Goal: Register for event/course

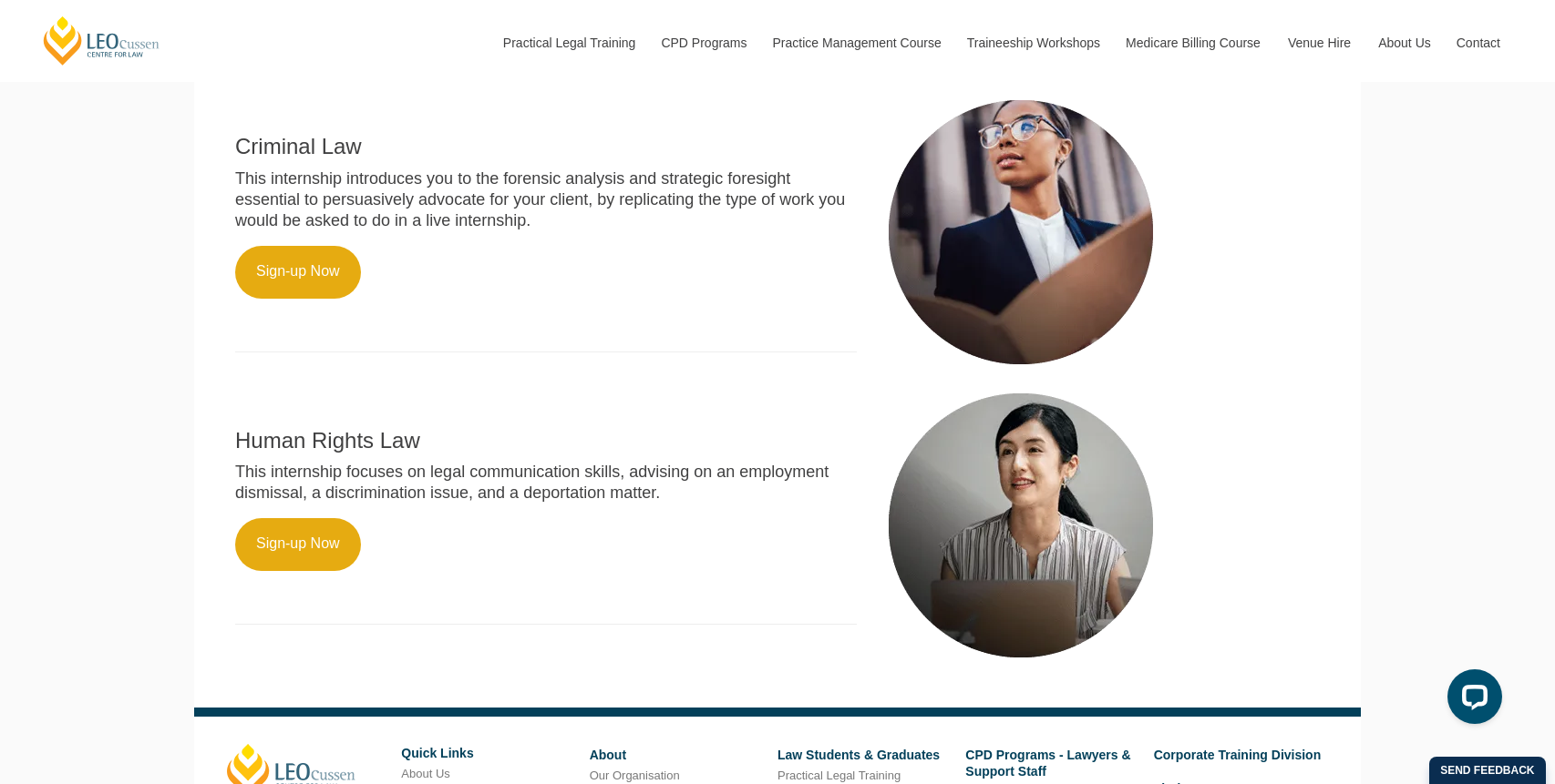
scroll to position [1317, 0]
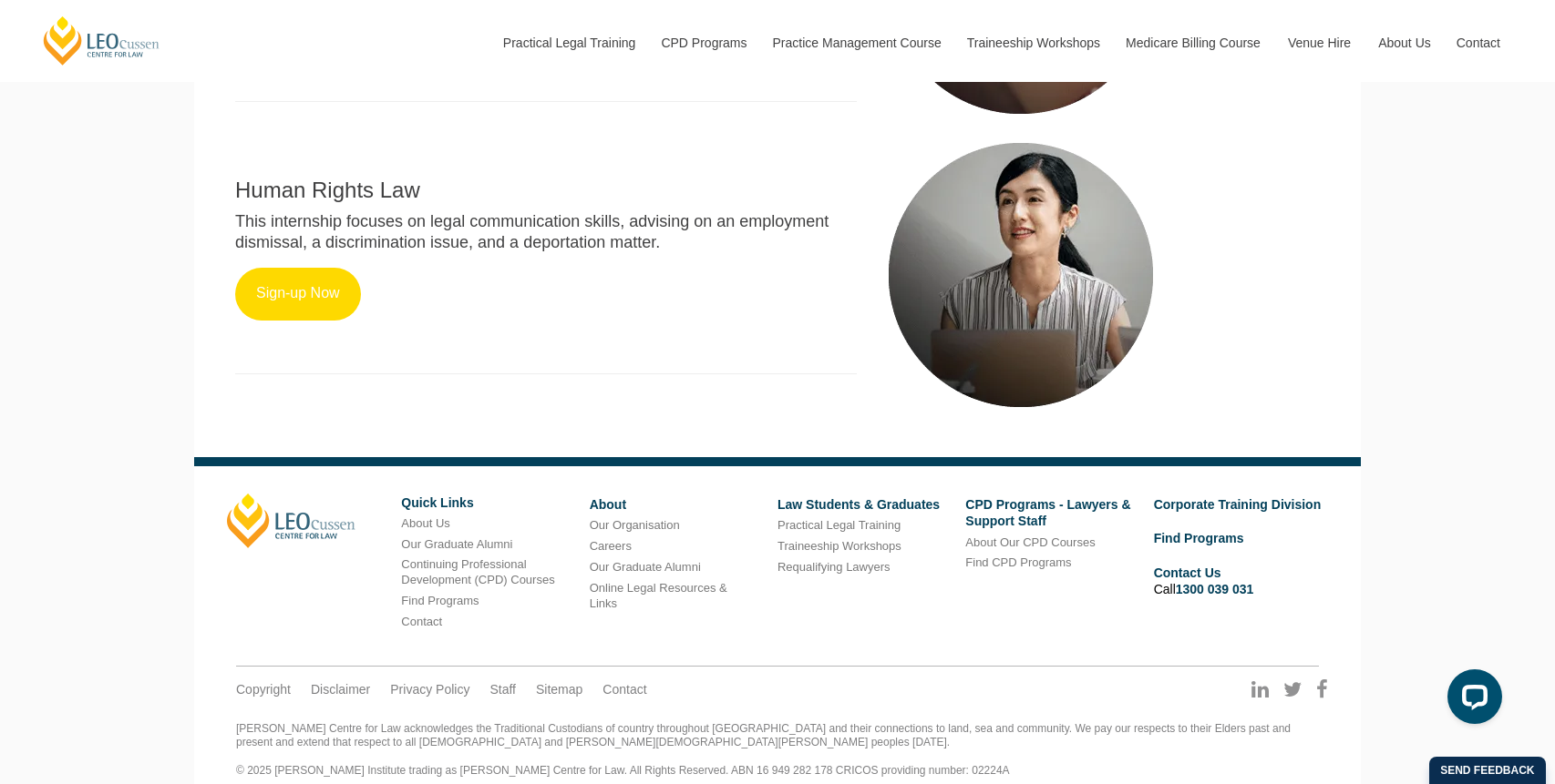
click at [317, 283] on link "Sign-up Now" at bounding box center [298, 294] width 126 height 53
